Goal: Use online tool/utility: Use online tool/utility

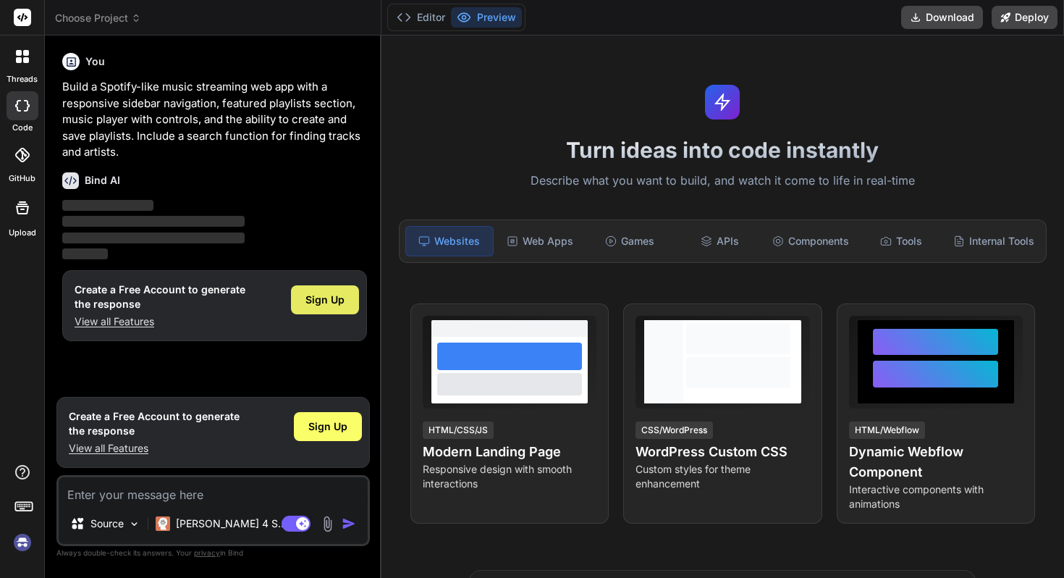
click at [319, 300] on span "Sign Up" at bounding box center [325, 300] width 39 height 14
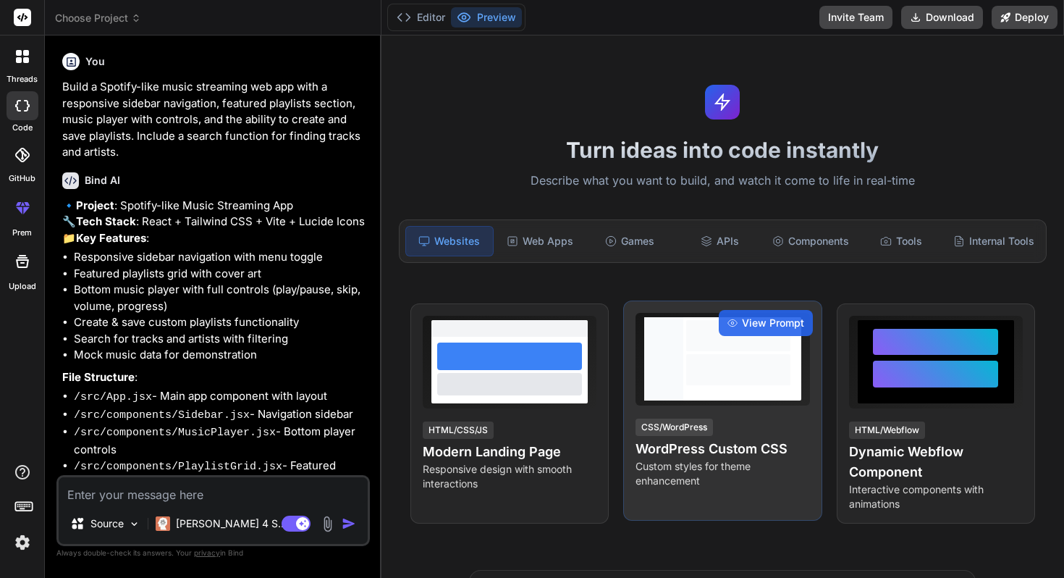
type textarea "x"
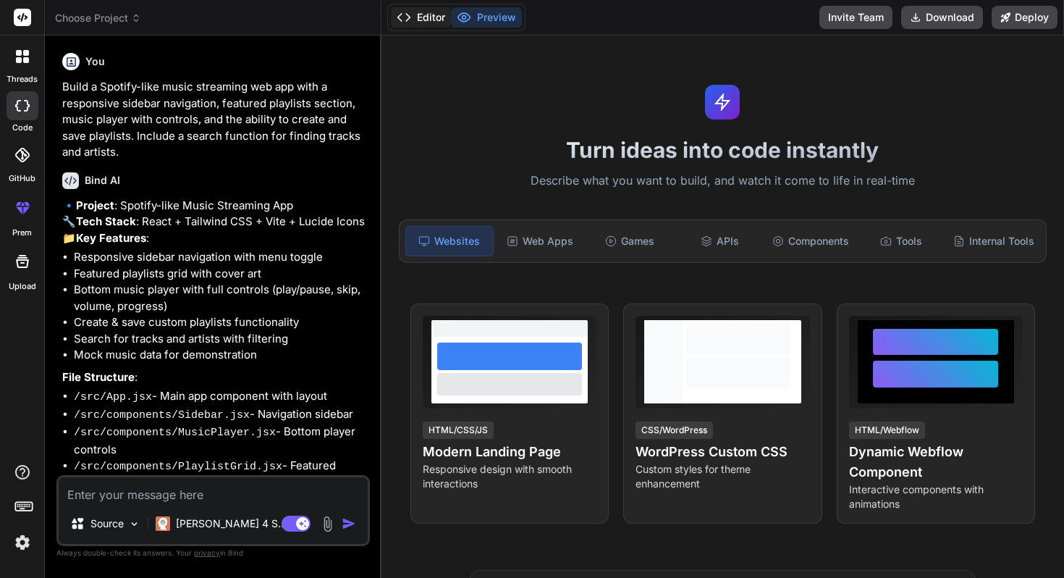
click at [427, 25] on button "Editor" at bounding box center [421, 17] width 60 height 20
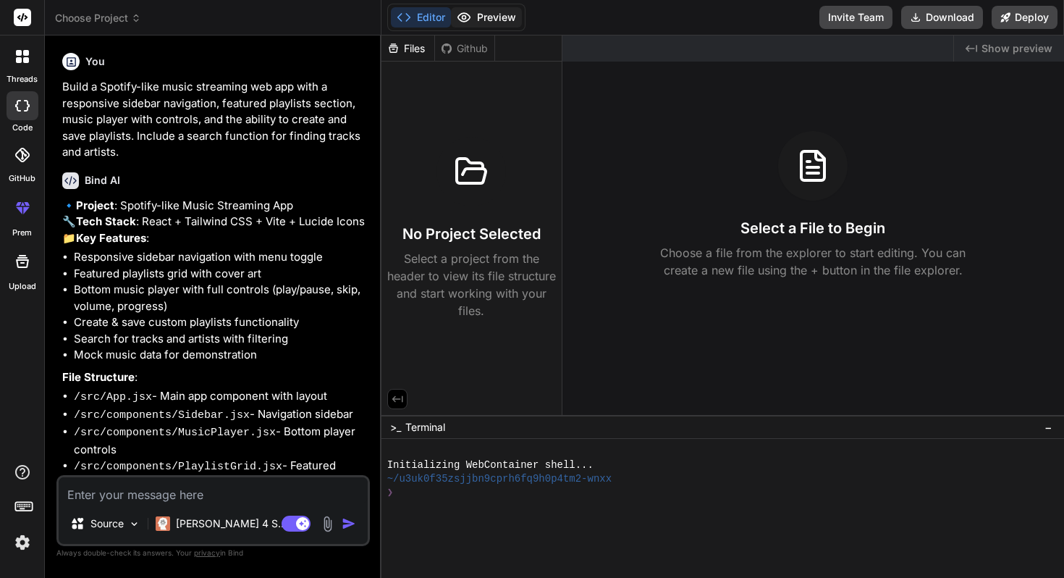
click at [489, 14] on button "Preview" at bounding box center [486, 17] width 71 height 20
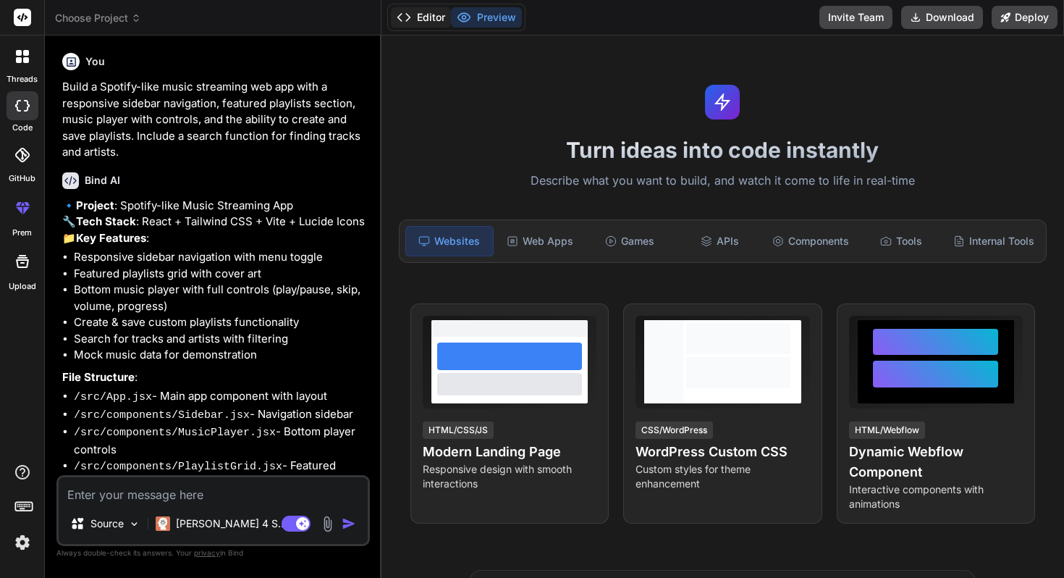
click at [435, 22] on button "Editor" at bounding box center [421, 17] width 60 height 20
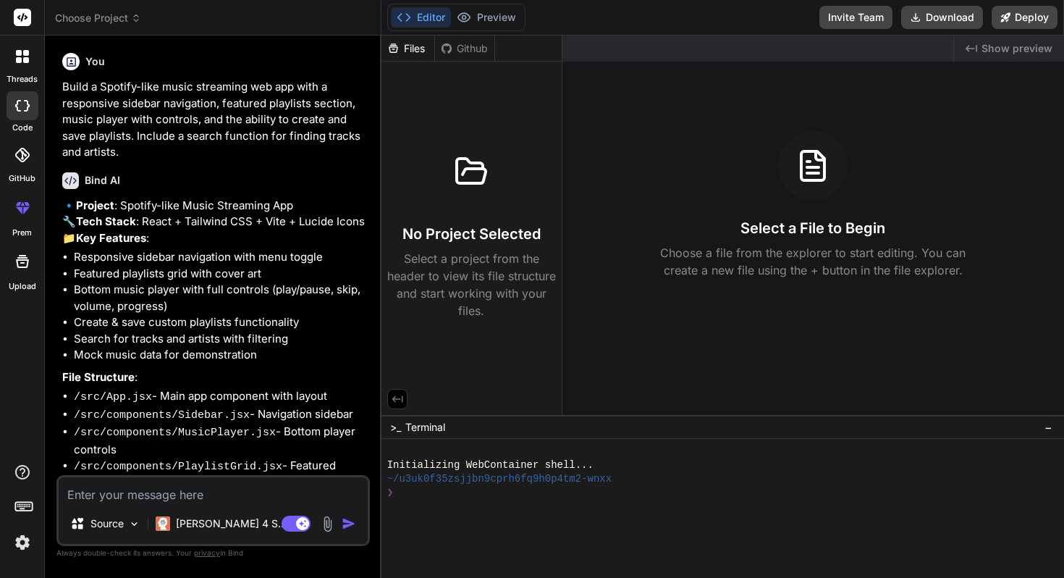
scroll to position [150, 0]
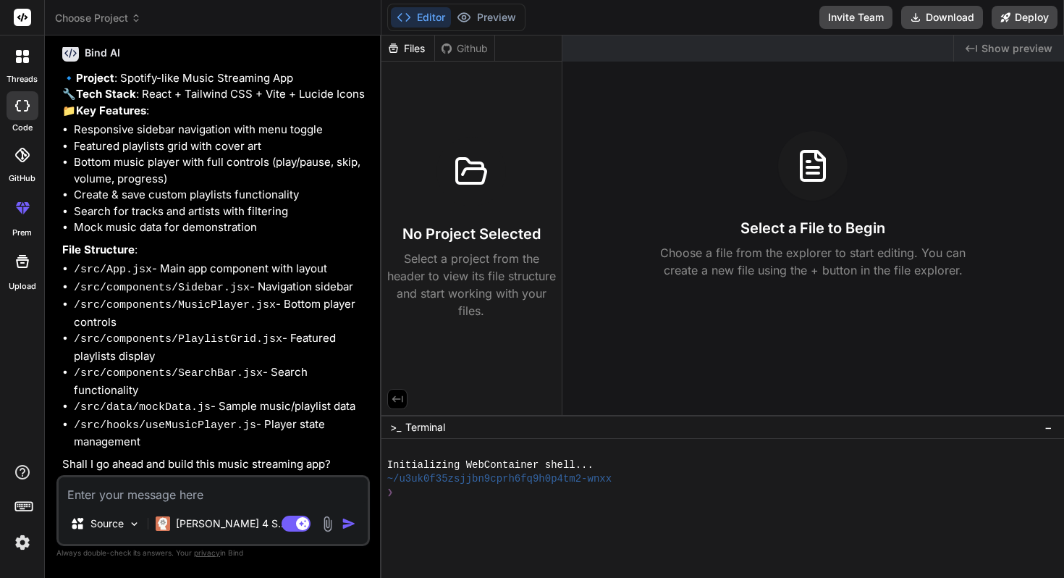
click at [218, 486] on textarea at bounding box center [213, 490] width 309 height 26
type textarea "y"
type textarea "x"
type textarea "ye"
type textarea "x"
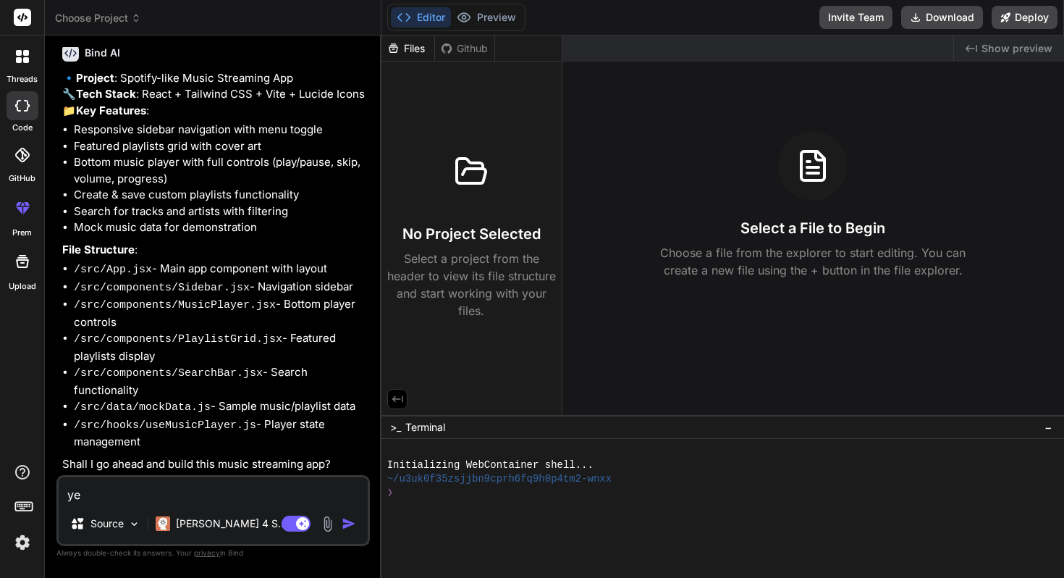
type textarea "yes"
type textarea "x"
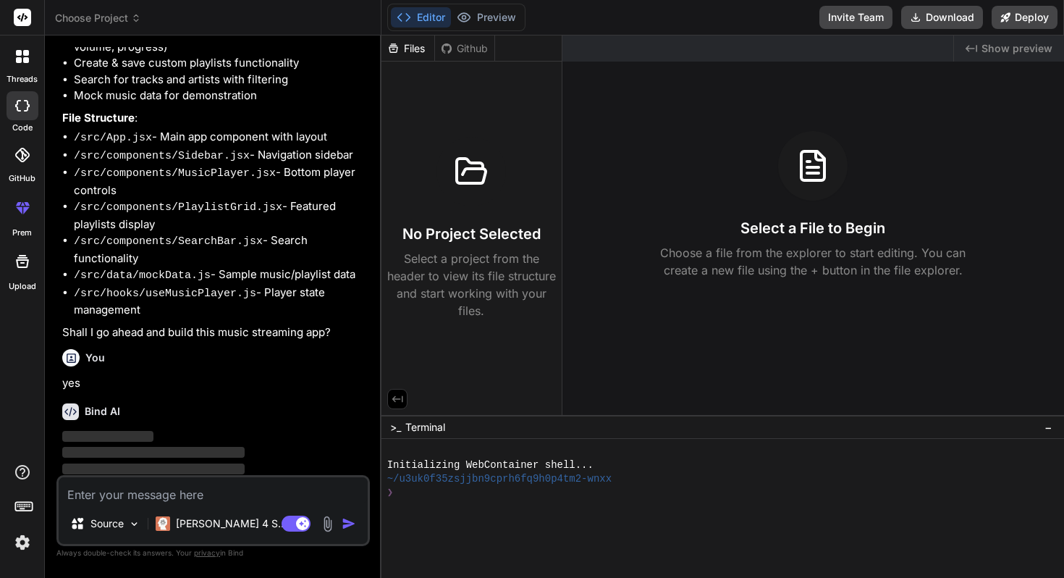
scroll to position [300, 0]
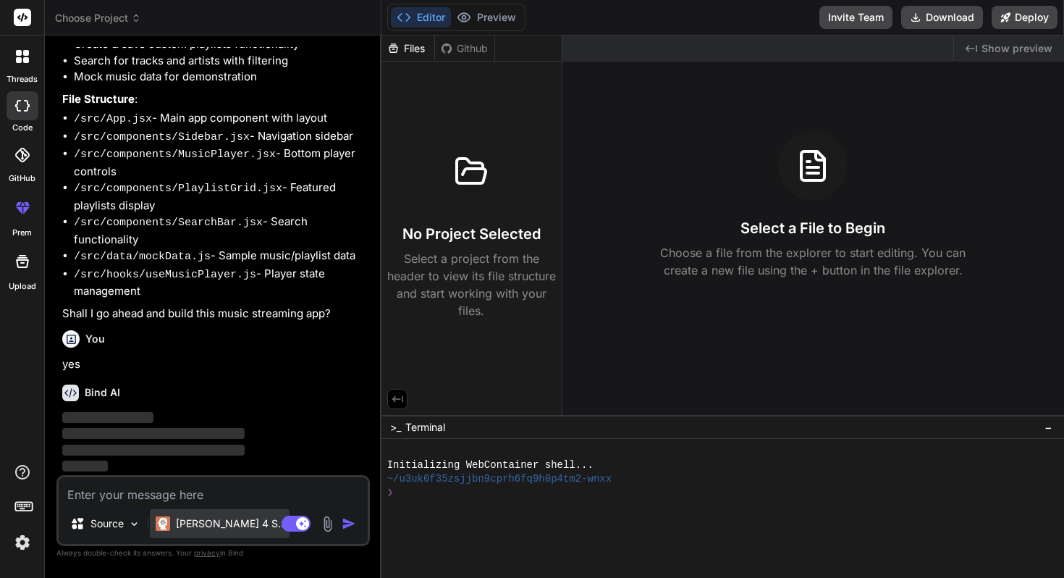
click at [169, 531] on div "[PERSON_NAME] 4 S.." at bounding box center [220, 523] width 140 height 29
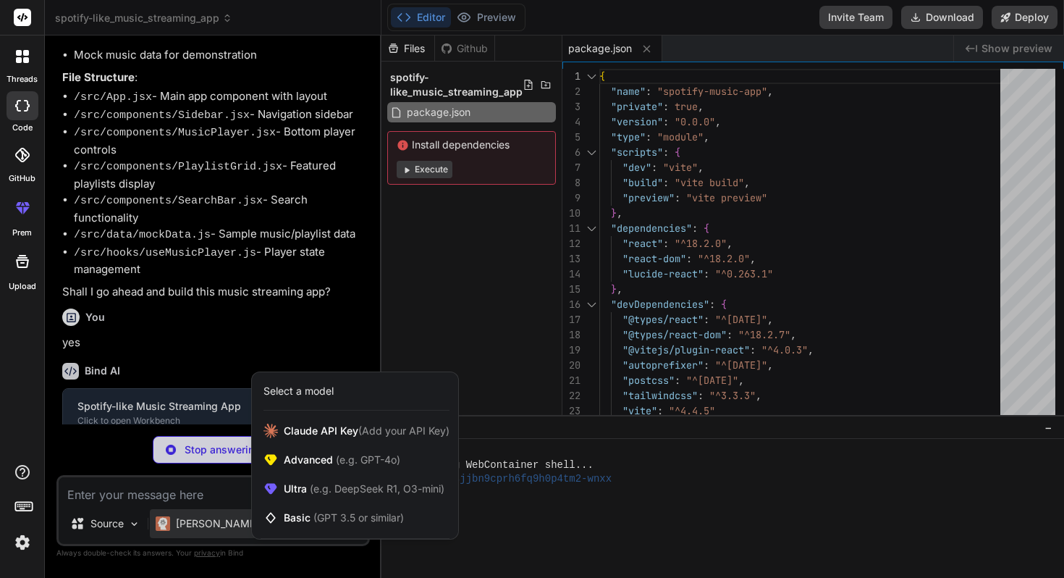
type textarea "x"
type textarea "<div id="root"></div> <script type="module" src="/src/main.jsx"></script> </bod…"
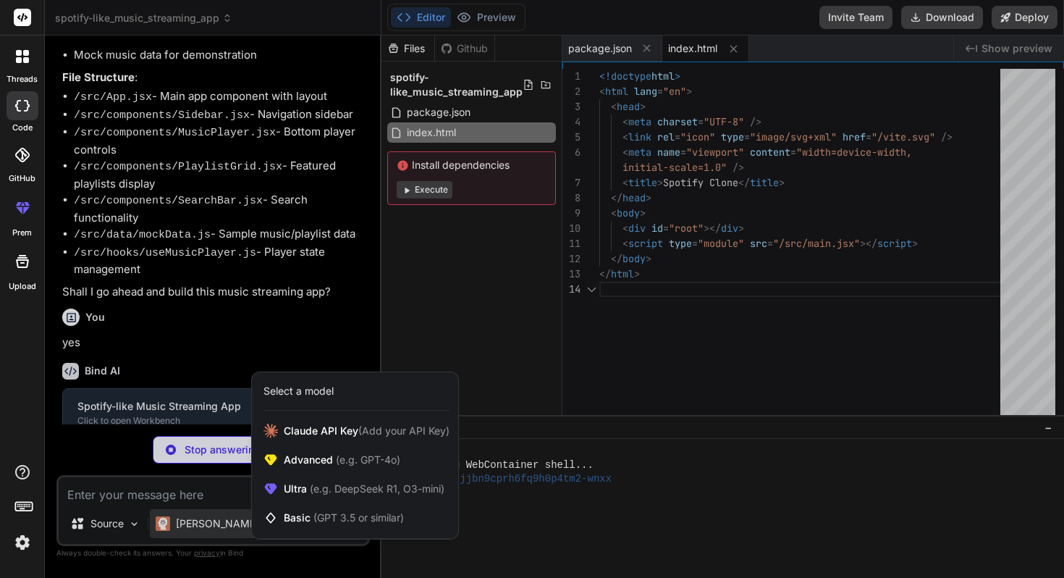
scroll to position [61, 0]
type textarea "x"
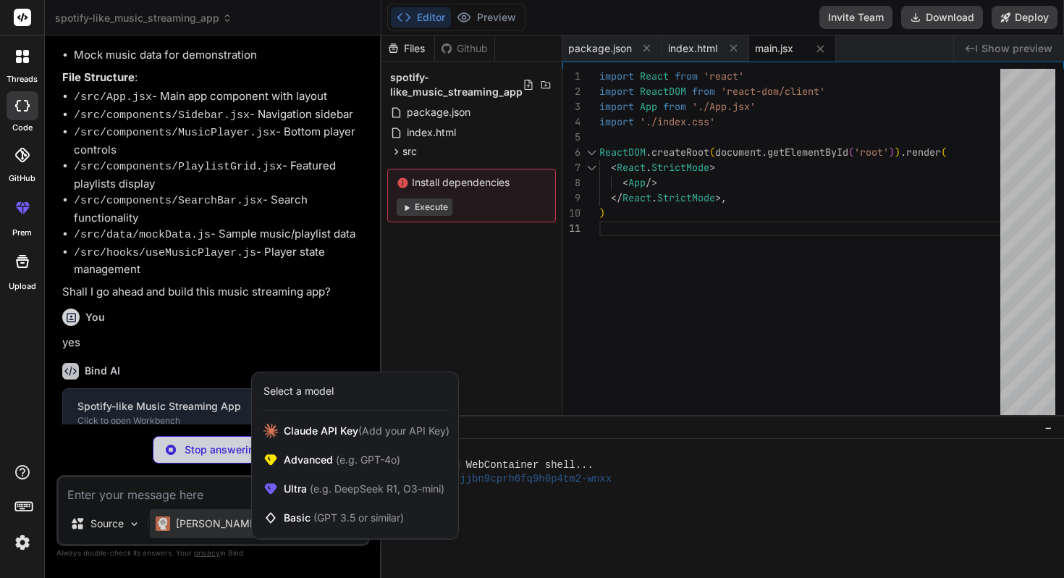
type textarea "x"
type textarea "scrollbar-width: none; } .scrollbar-hide::-webkit-scrollbar { display: none; } }"
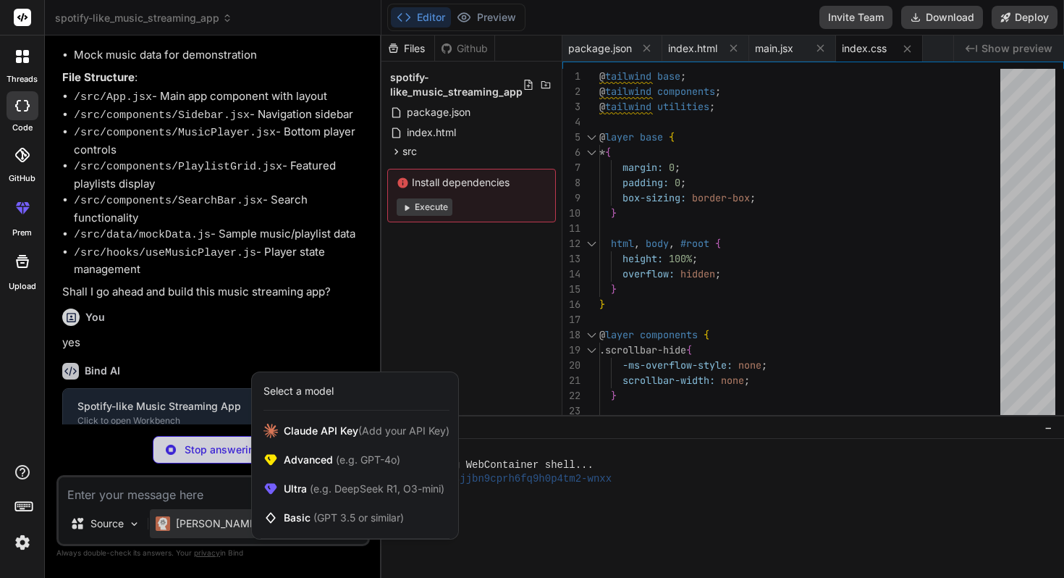
click at [426, 228] on div at bounding box center [532, 289] width 1064 height 578
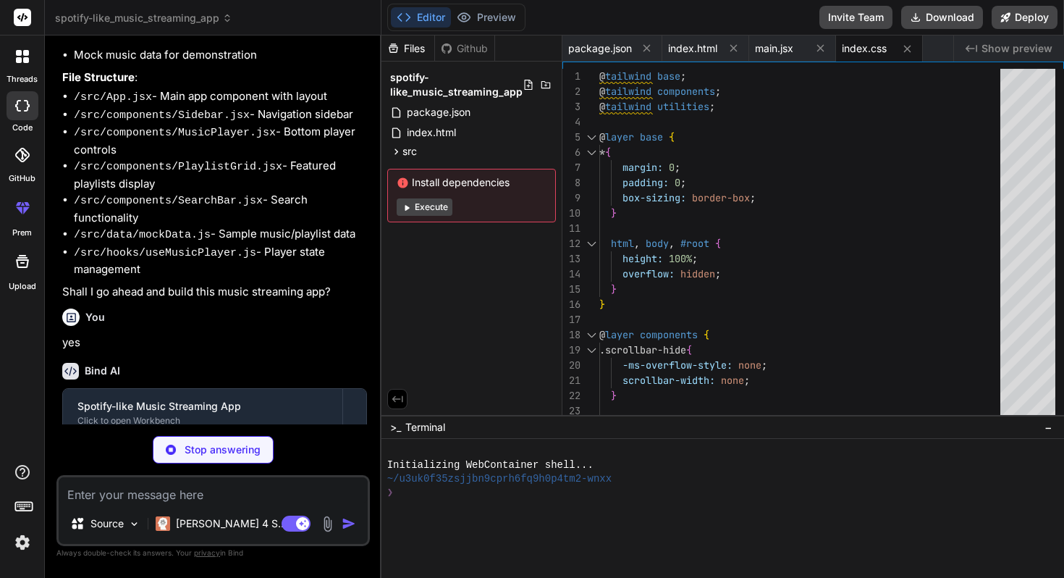
click at [429, 209] on button "Execute" at bounding box center [425, 206] width 56 height 17
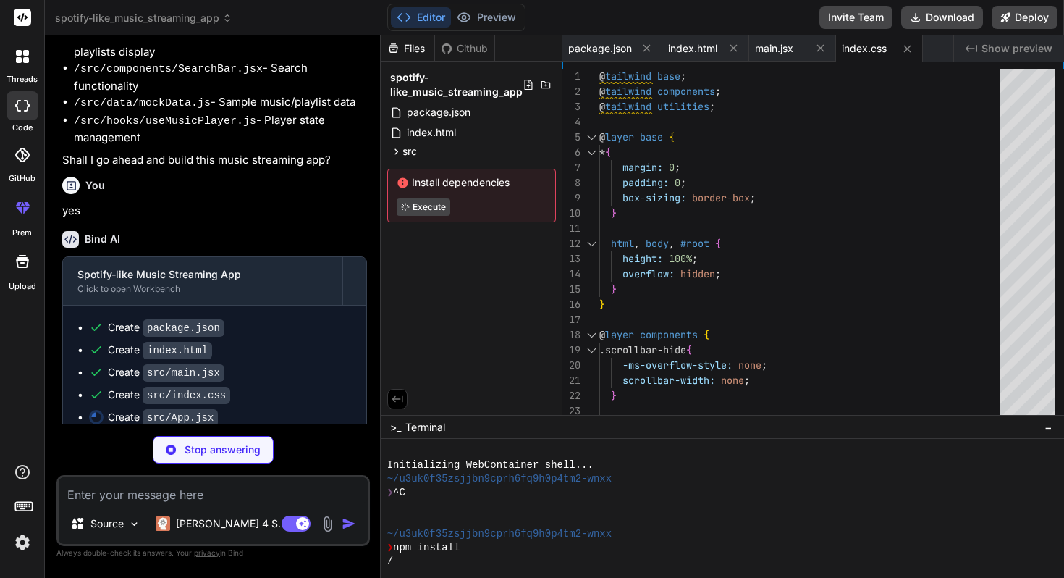
scroll to position [468, 0]
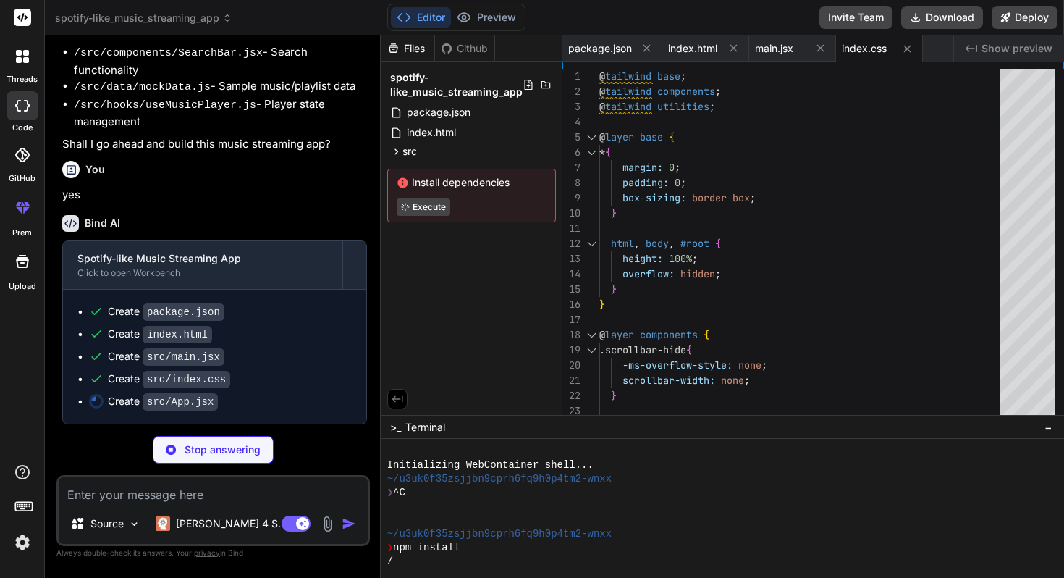
type textarea "x"
type textarea "</div> ); } export default App;"
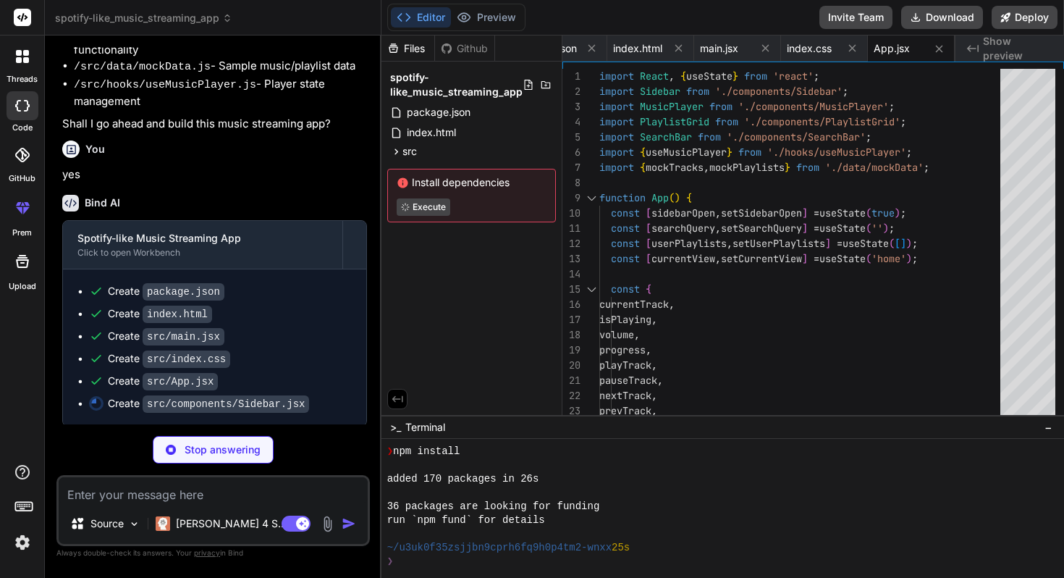
scroll to position [138, 0]
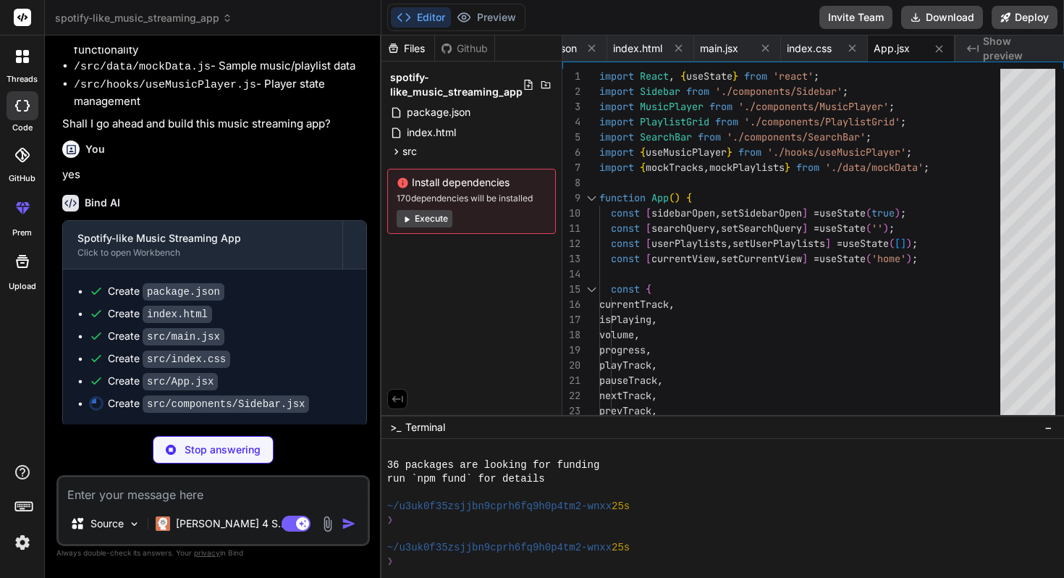
click at [435, 224] on button "Execute" at bounding box center [425, 218] width 56 height 17
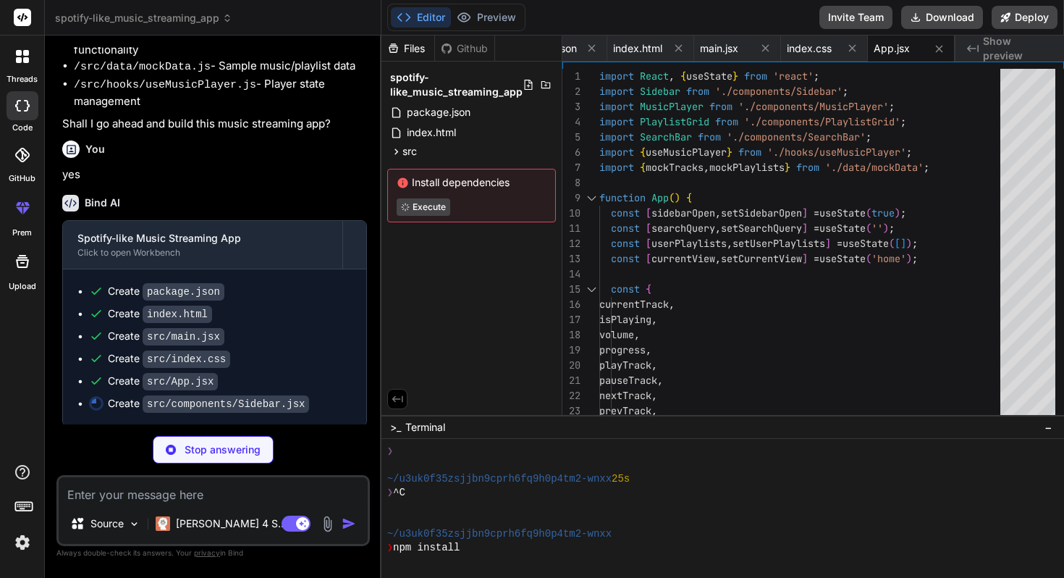
scroll to position [303, 0]
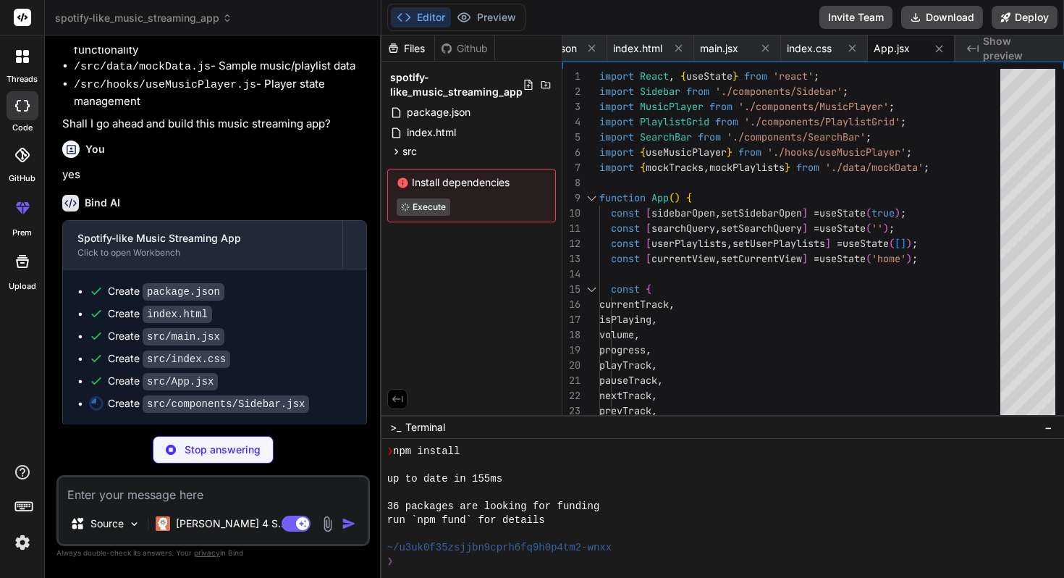
type textarea "x"
type textarea "}; export default Sidebar;"
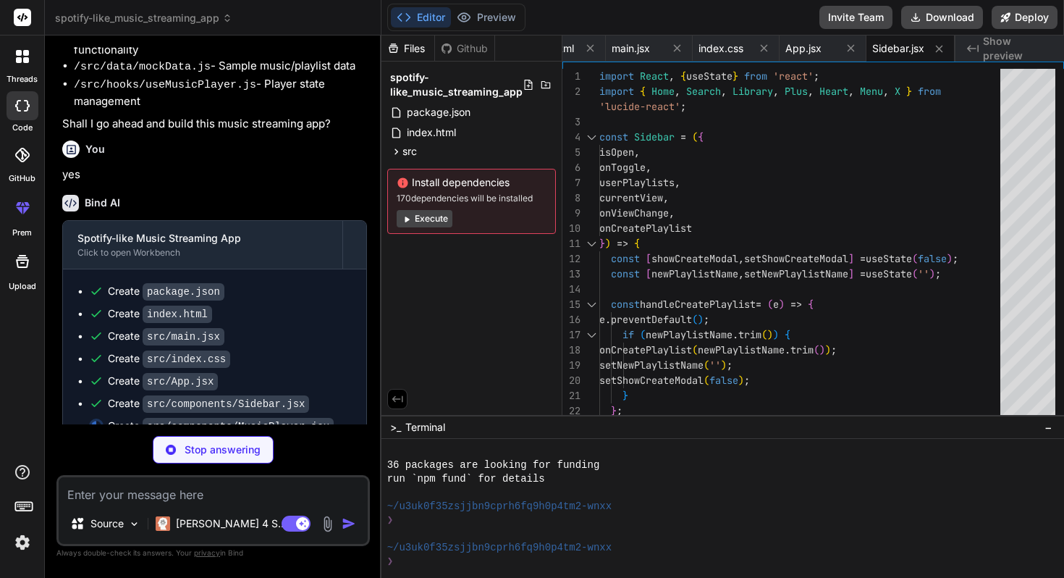
scroll to position [512, 0]
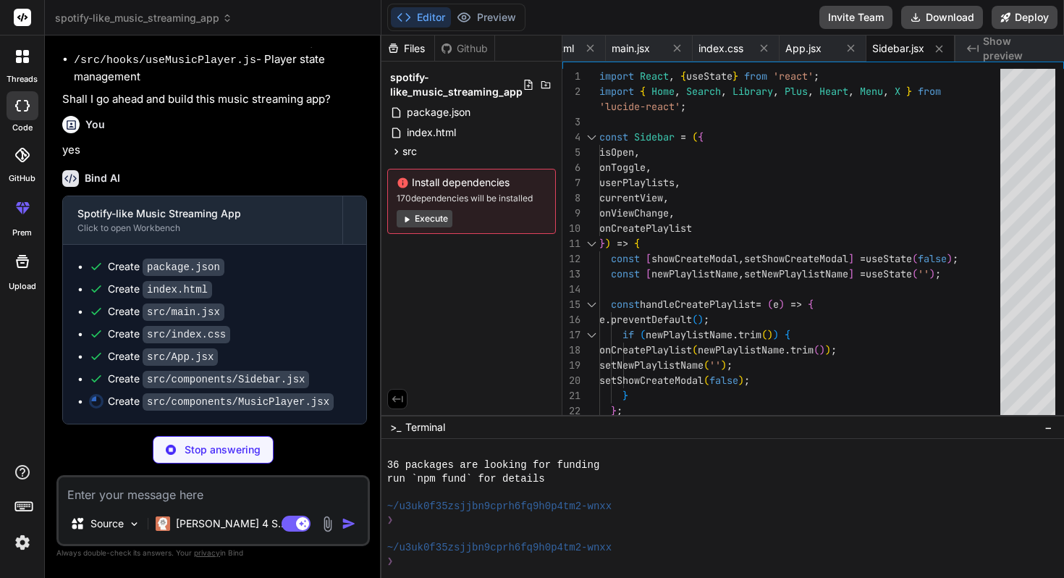
type textarea "x"
type textarea "</div> ); }; export default MusicPlayer;"
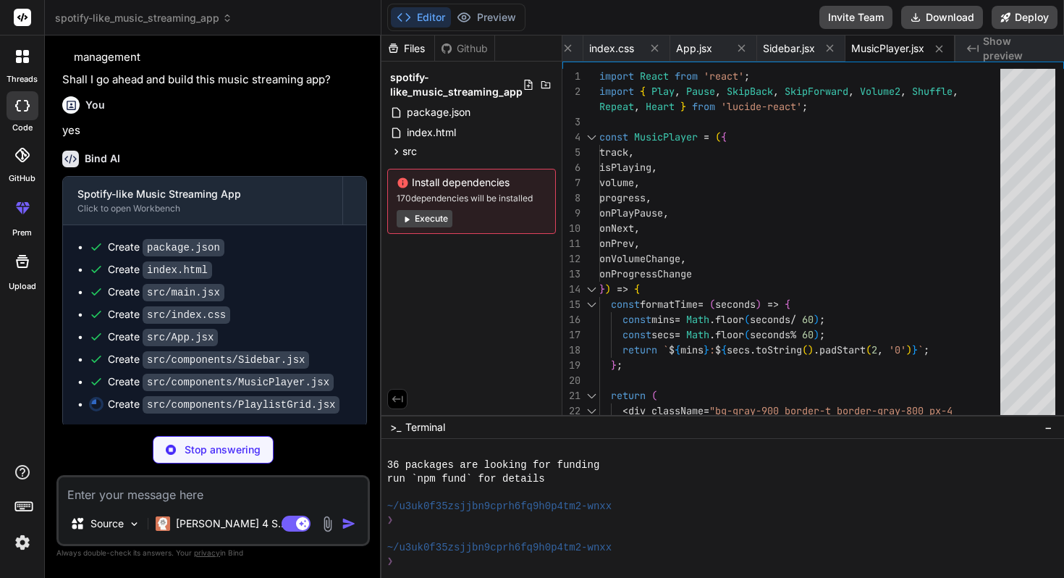
type textarea "x"
type textarea "export default PlaylistGrid;"
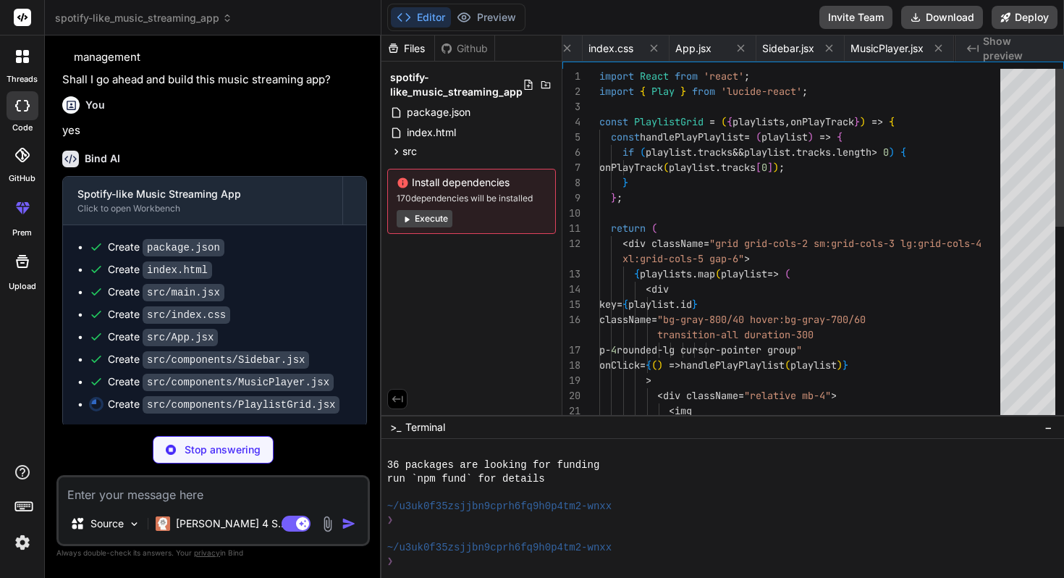
scroll to position [0, 360]
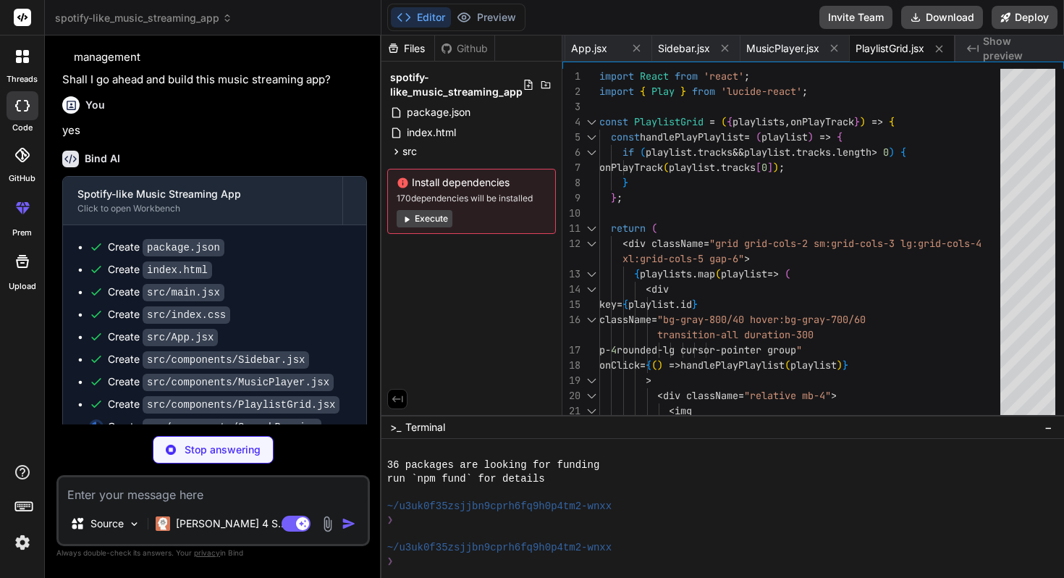
type textarea "x"
type textarea "/> </div> ); }; export default SearchBar;"
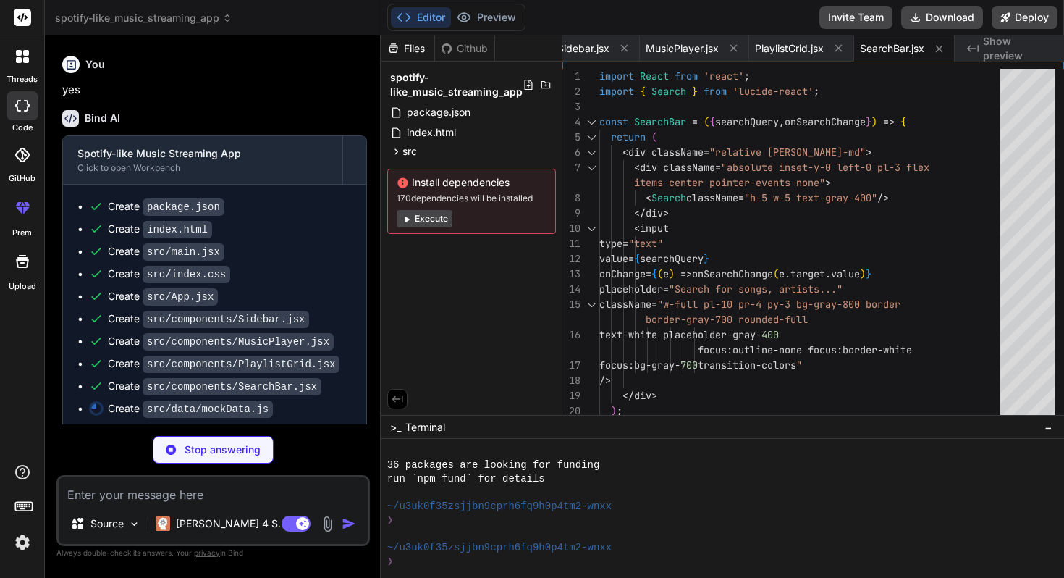
scroll to position [578, 0]
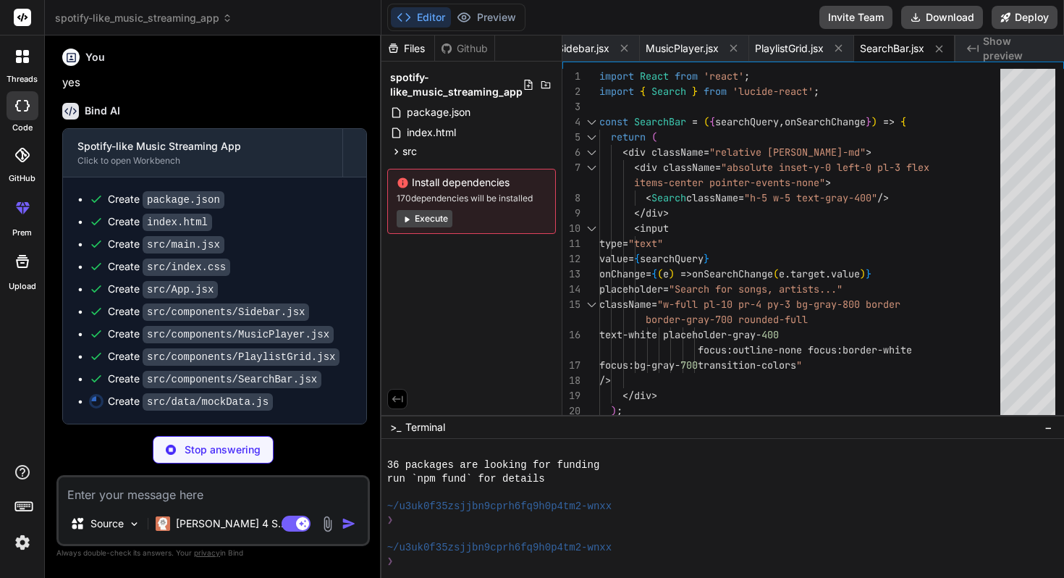
type textarea "x"
type textarea "tracks: mockTracks.slice(4, 8) } ];"
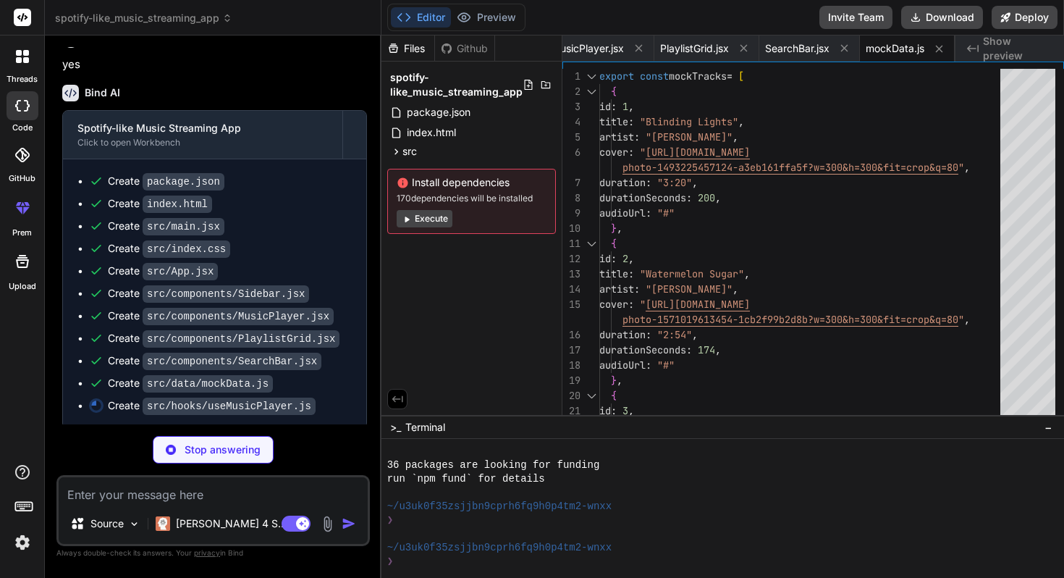
scroll to position [600, 0]
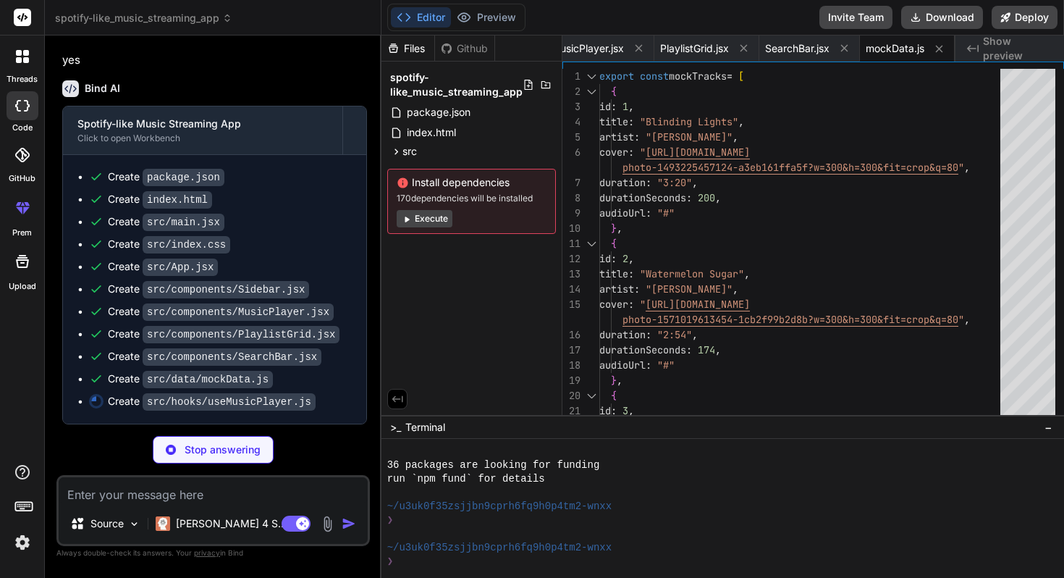
type textarea "x"
type textarea "setProgress: handleProgressChange }; };"
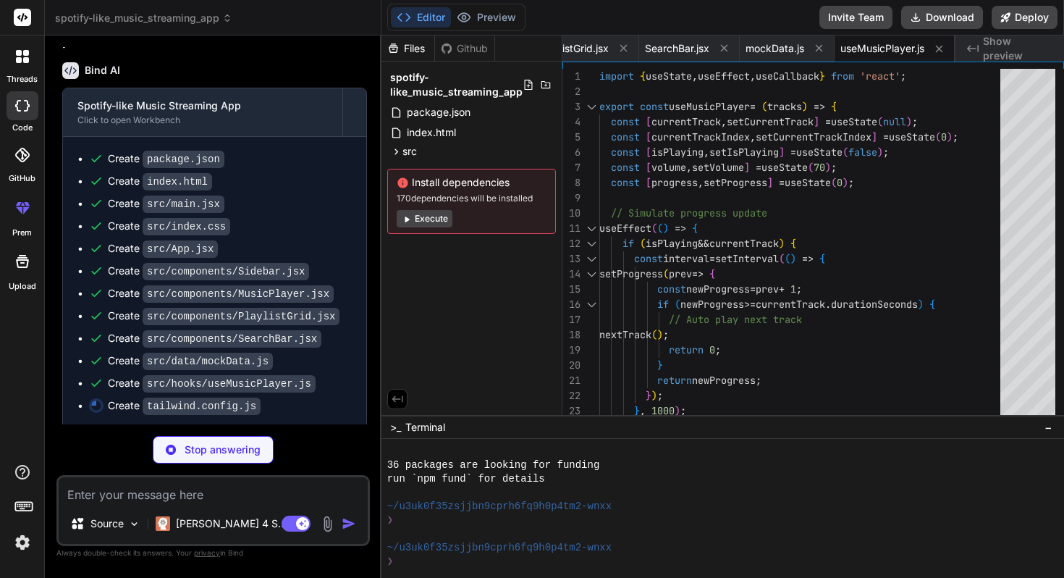
type textarea "x"
type textarea "}"
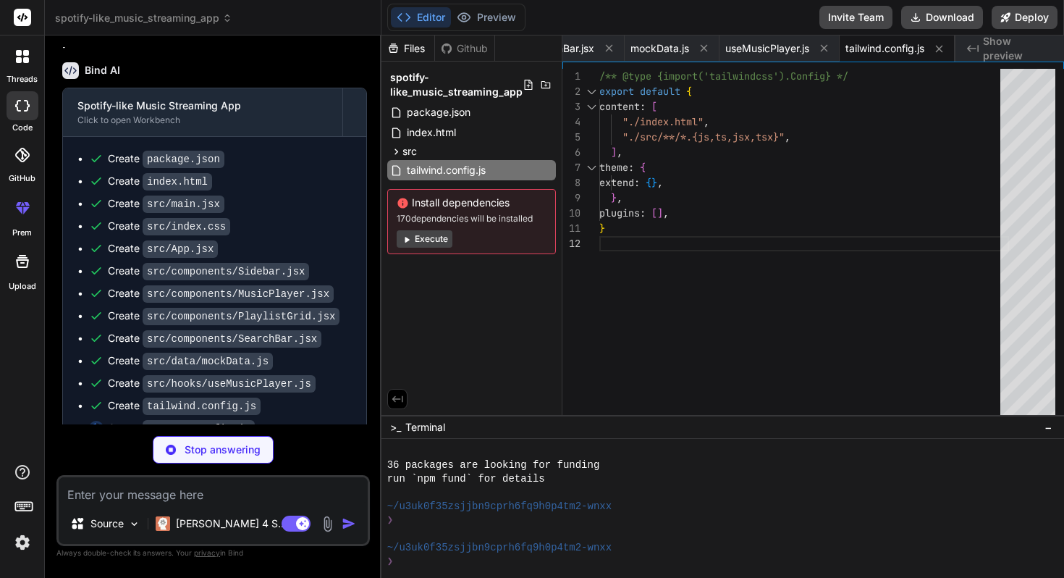
type textarea "x"
type textarea "export default { plugins: { tailwindcss: {}, autoprefixer: {}, }, }"
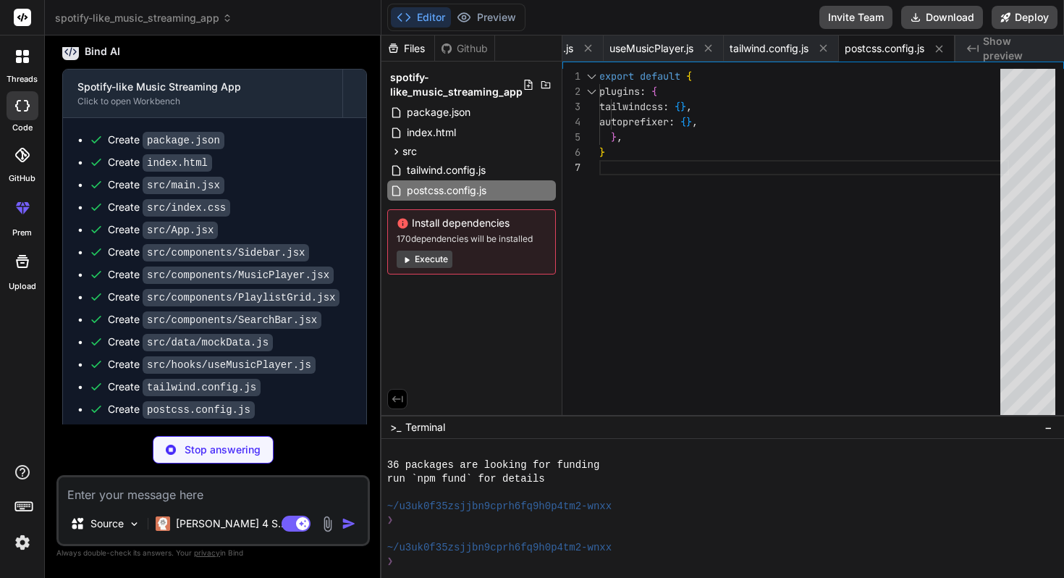
type textarea "x"
type textarea "import { defineConfig } from 'vite' import react from '@vitejs/plugin-react' //…"
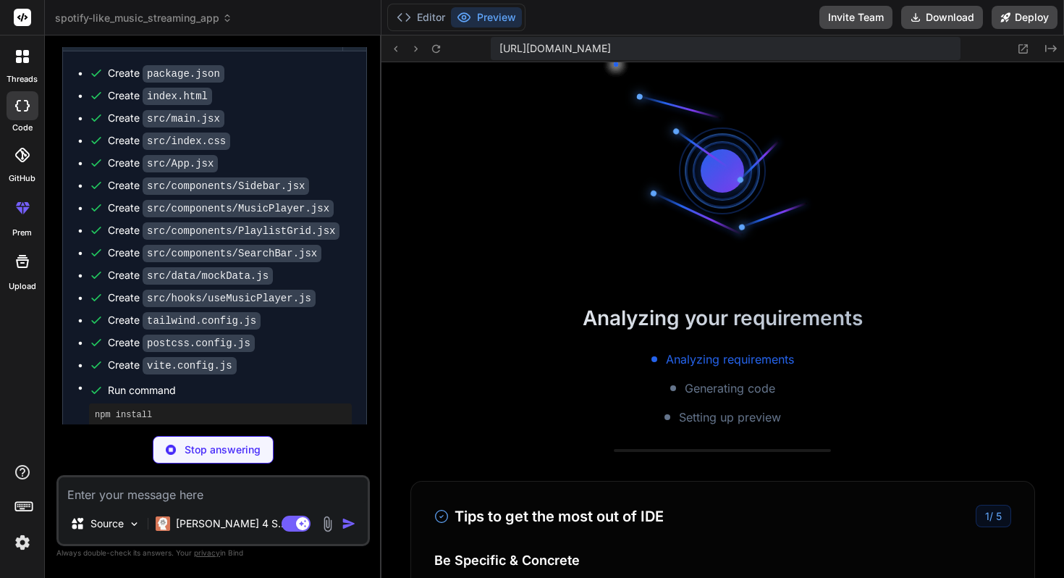
scroll to position [825, 0]
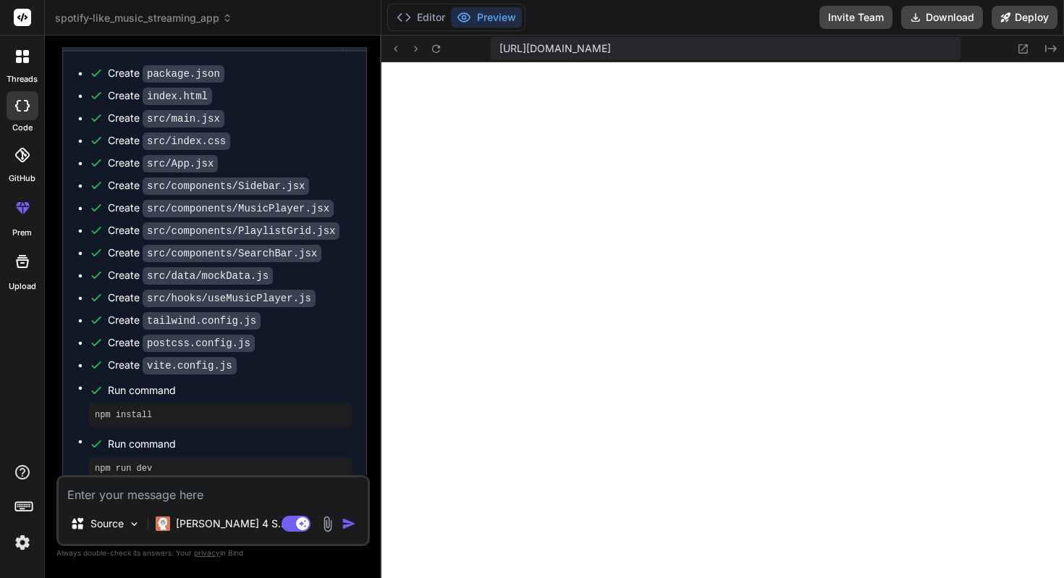
type textarea "x"
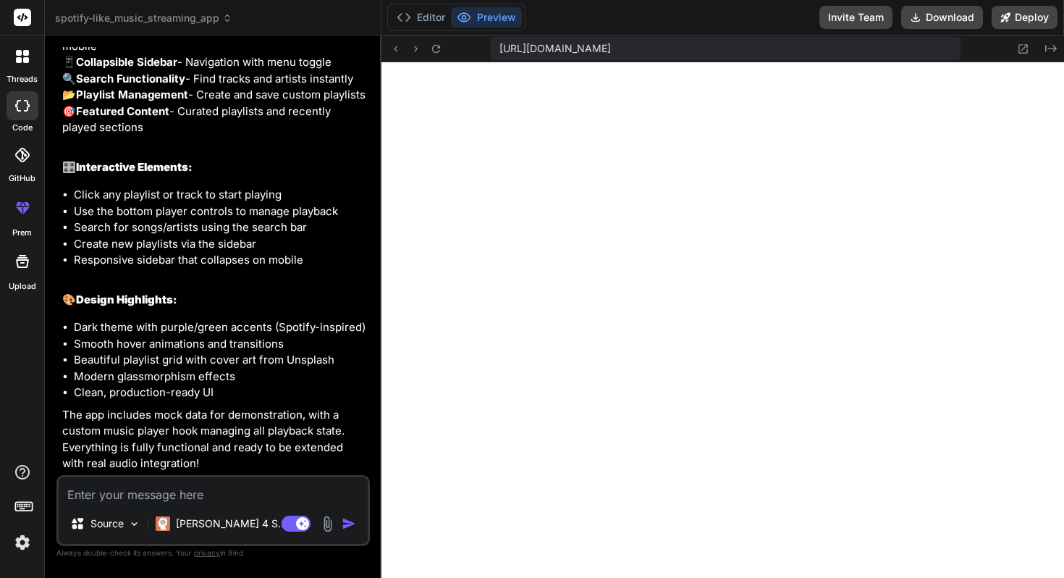
scroll to position [1395, 0]
click at [18, 216] on div at bounding box center [22, 207] width 35 height 35
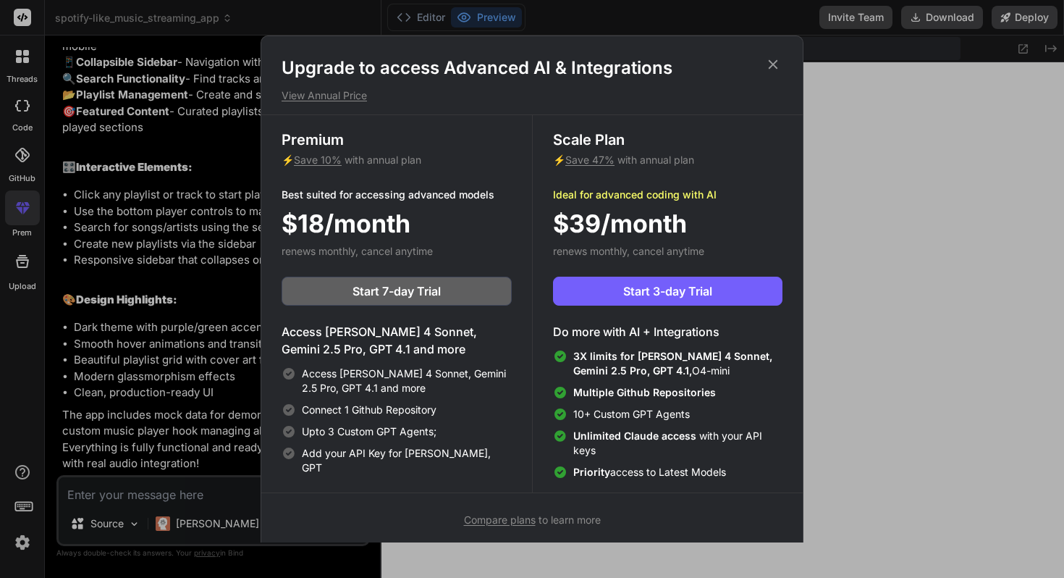
click at [770, 54] on div "Upgrade to access Advanced AI & Integrations View Annual Price Premium ⚡ Save 1…" at bounding box center [532, 291] width 543 height 513
click at [775, 72] on h1 "Upgrade to access Advanced AI & Integrations" at bounding box center [532, 67] width 501 height 23
click at [771, 64] on icon at bounding box center [773, 64] width 16 height 16
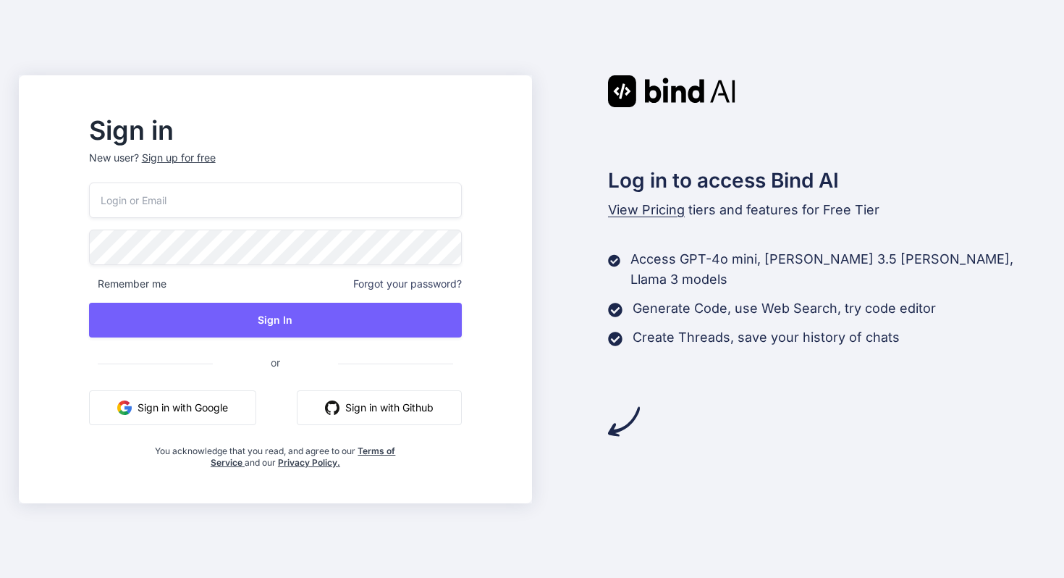
click at [251, 412] on button "Sign in with Google" at bounding box center [172, 407] width 167 height 35
